Goal: Find specific page/section: Find specific page/section

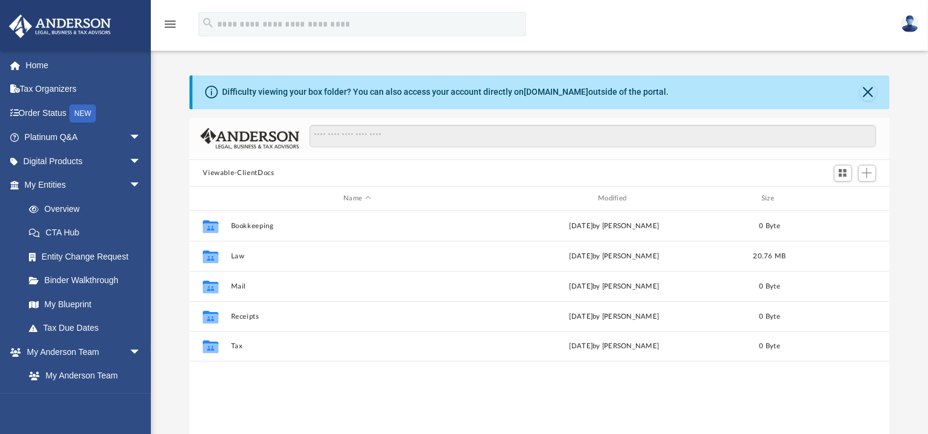
scroll to position [265, 691]
click at [81, 207] on link "Overview" at bounding box center [88, 209] width 142 height 24
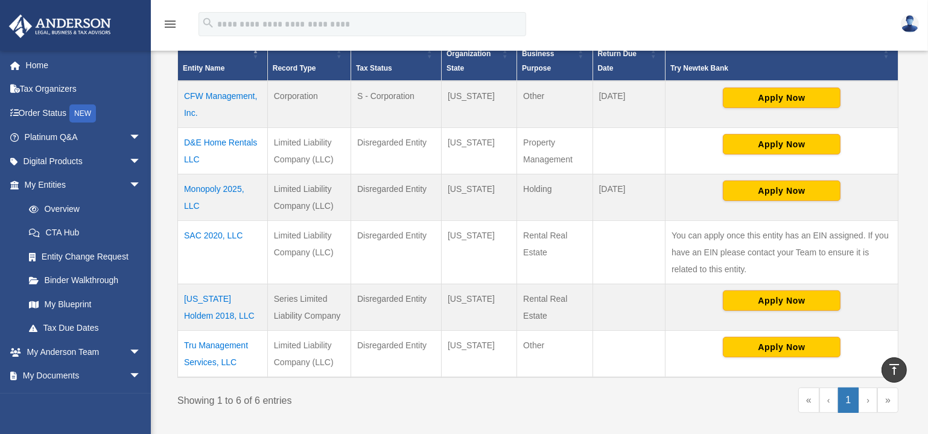
scroll to position [274, 0]
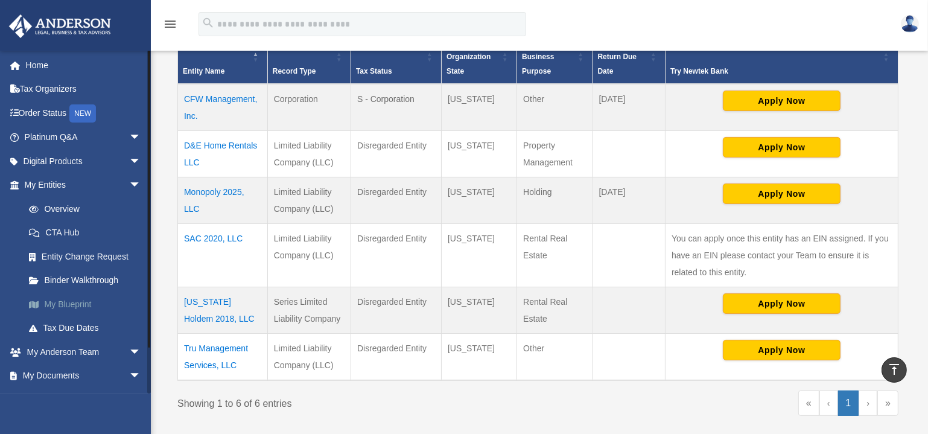
click at [73, 298] on link "My Blueprint" at bounding box center [88, 304] width 142 height 24
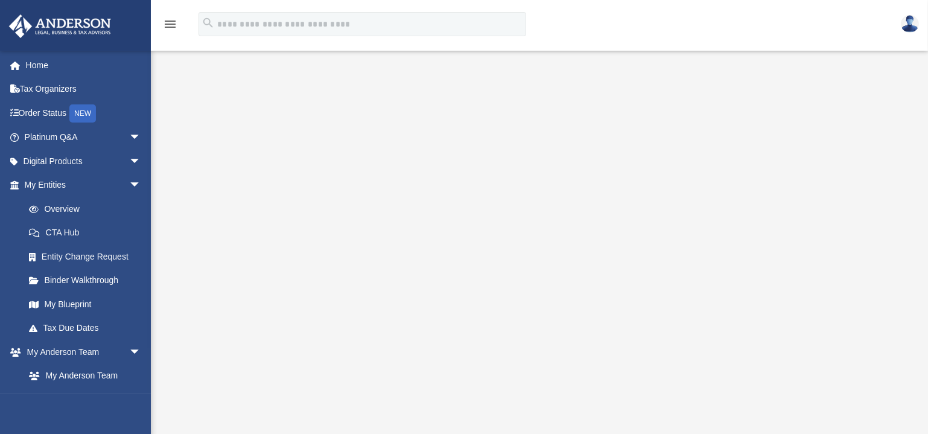
scroll to position [54, 0]
